Goal: Transaction & Acquisition: Purchase product/service

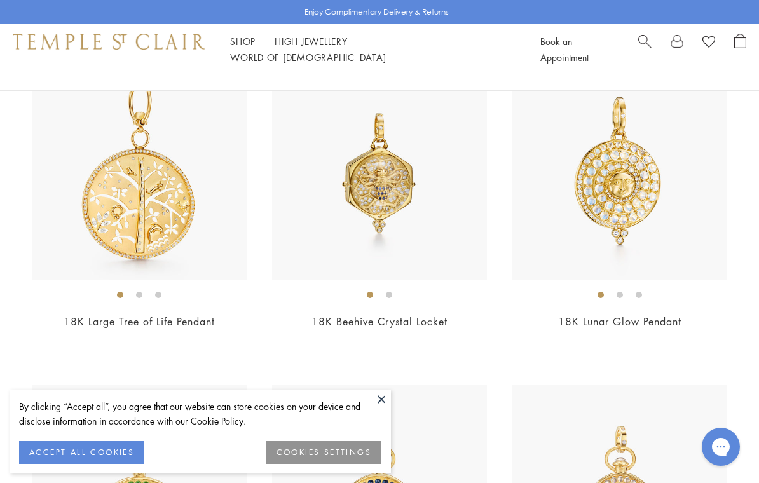
click at [378, 189] on img at bounding box center [379, 173] width 215 height 215
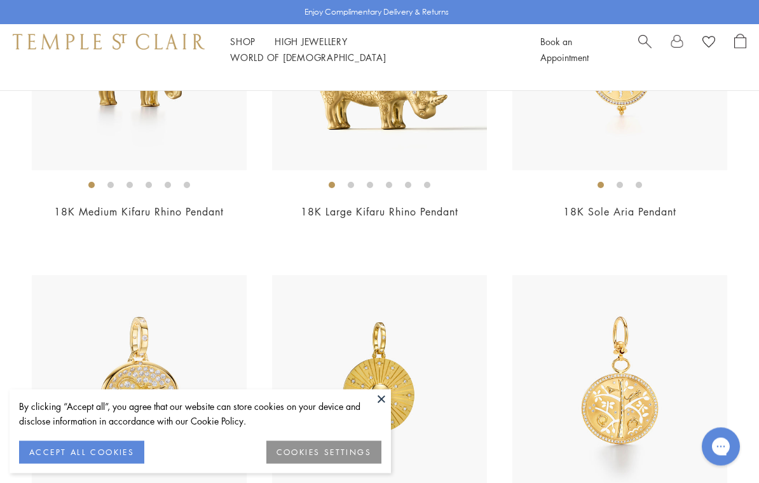
scroll to position [4421, 0]
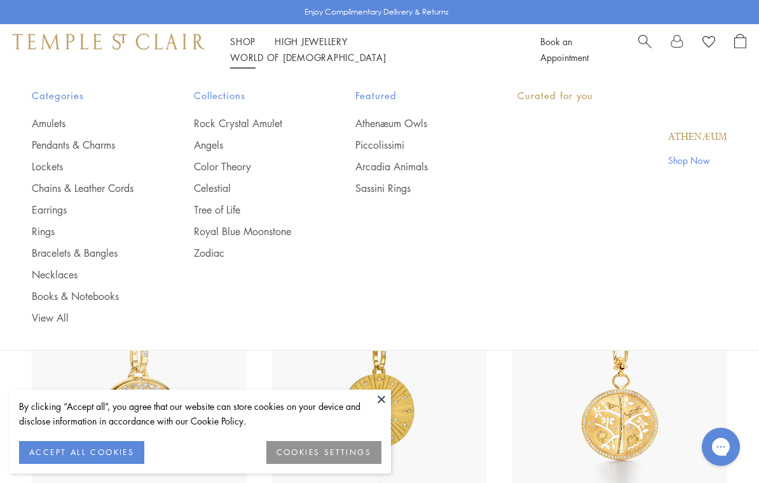
click at [239, 41] on li "Shop Shop Categories Amulets Pendants & Charms Lockets Chains & Leather Cords E…" at bounding box center [242, 42] width 25 height 16
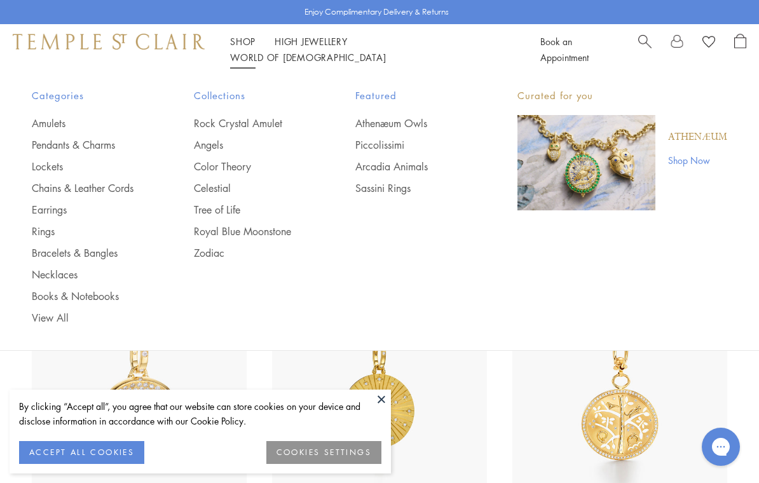
click at [48, 203] on link "Earrings" at bounding box center [87, 210] width 111 height 14
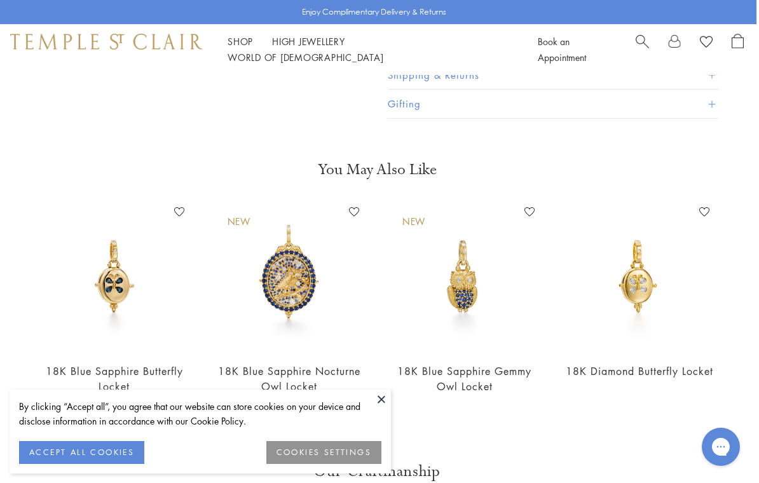
scroll to position [0, 3]
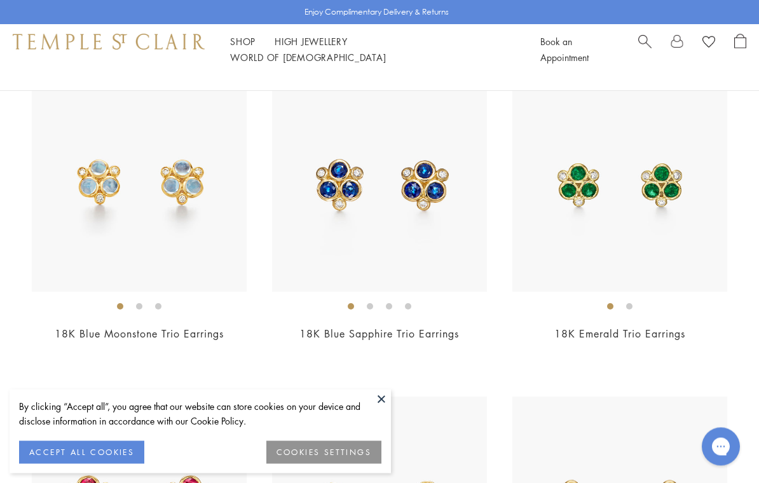
scroll to position [2076, 0]
click at [134, 211] on img at bounding box center [139, 183] width 215 height 215
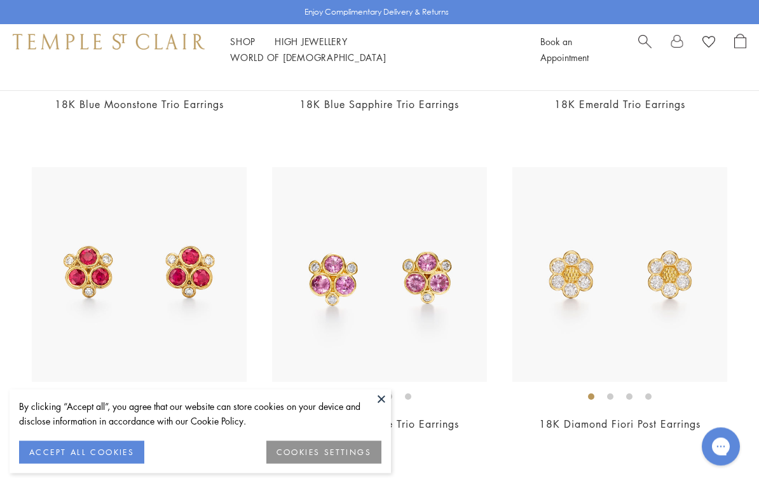
scroll to position [2305, 0]
click at [136, 298] on img at bounding box center [139, 274] width 215 height 215
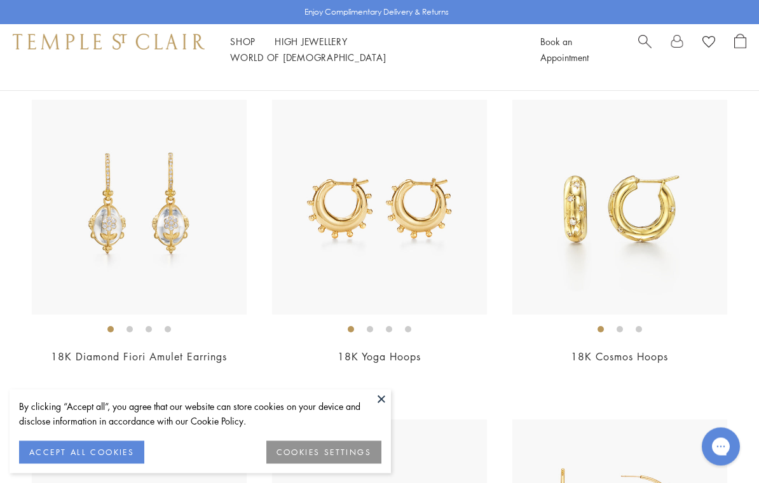
scroll to position [3362, 0]
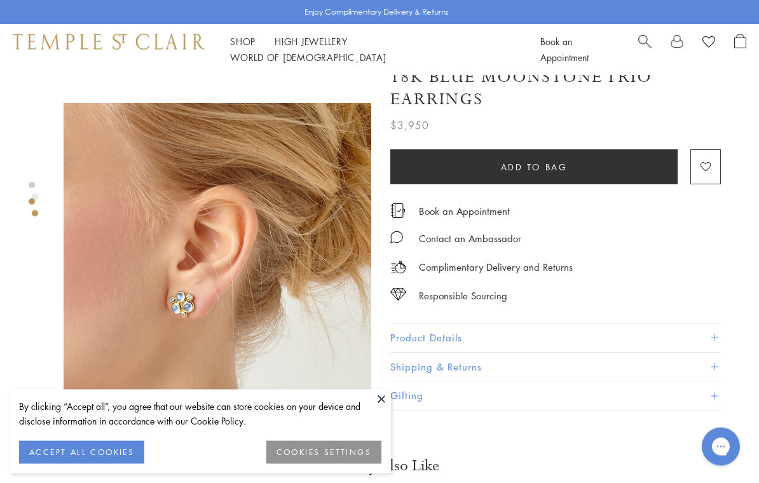
scroll to position [283, 0]
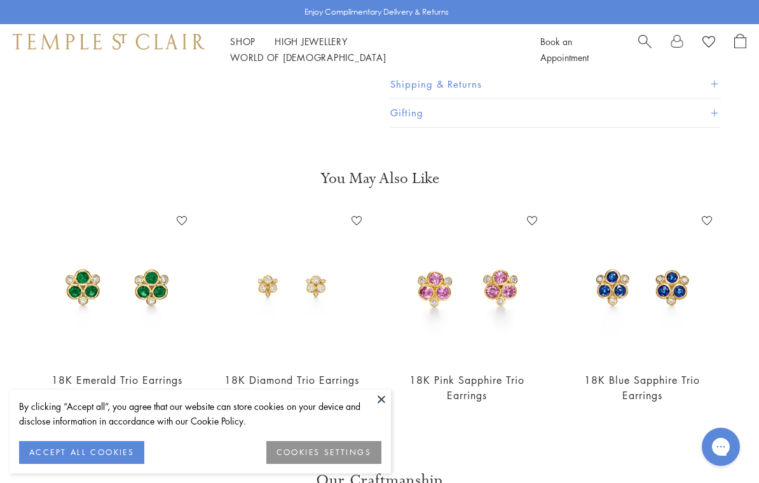
scroll to position [282, 0]
